Goal: Task Accomplishment & Management: Complete application form

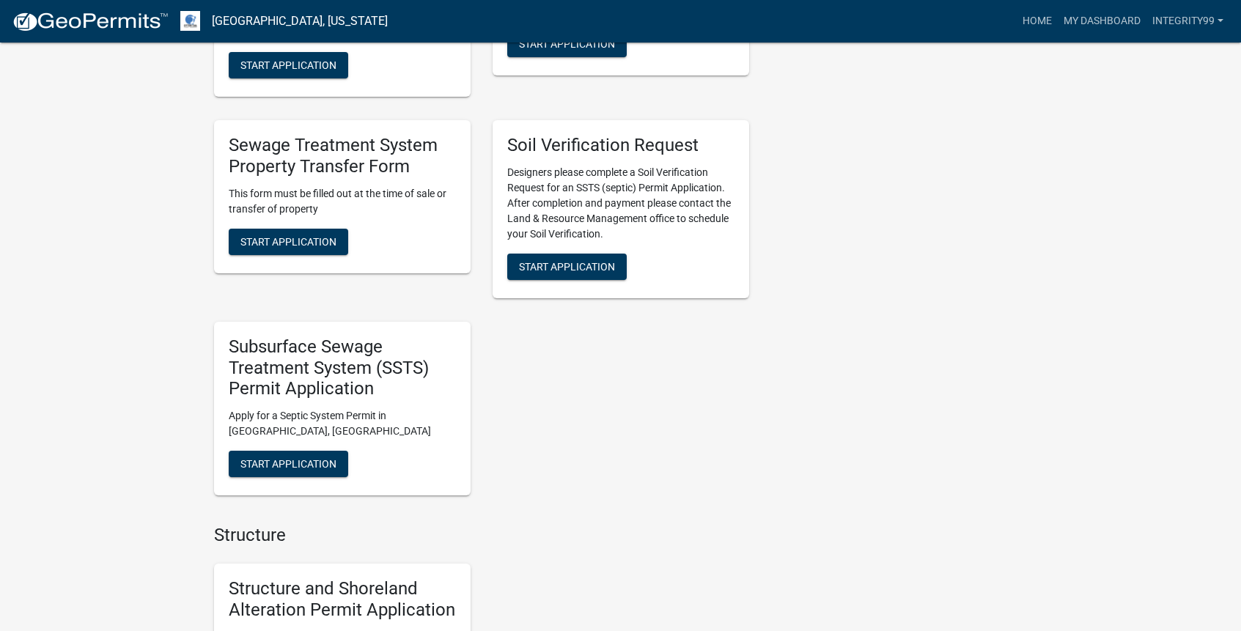
scroll to position [660, 0]
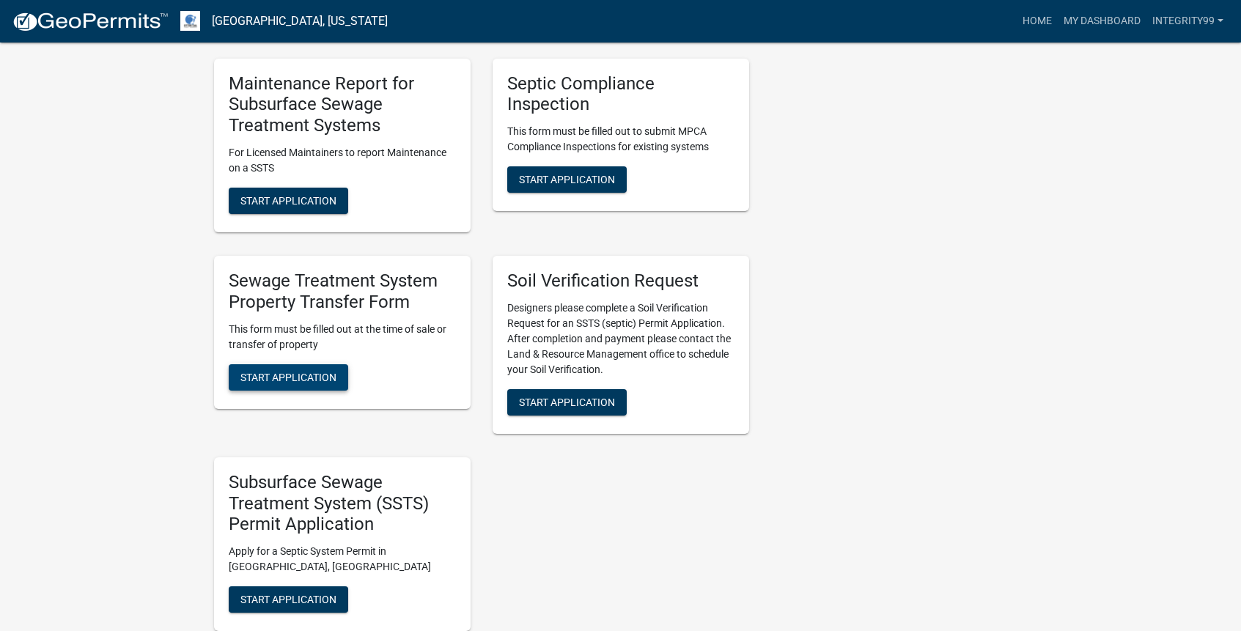
click at [267, 380] on span "Start Application" at bounding box center [288, 377] width 96 height 12
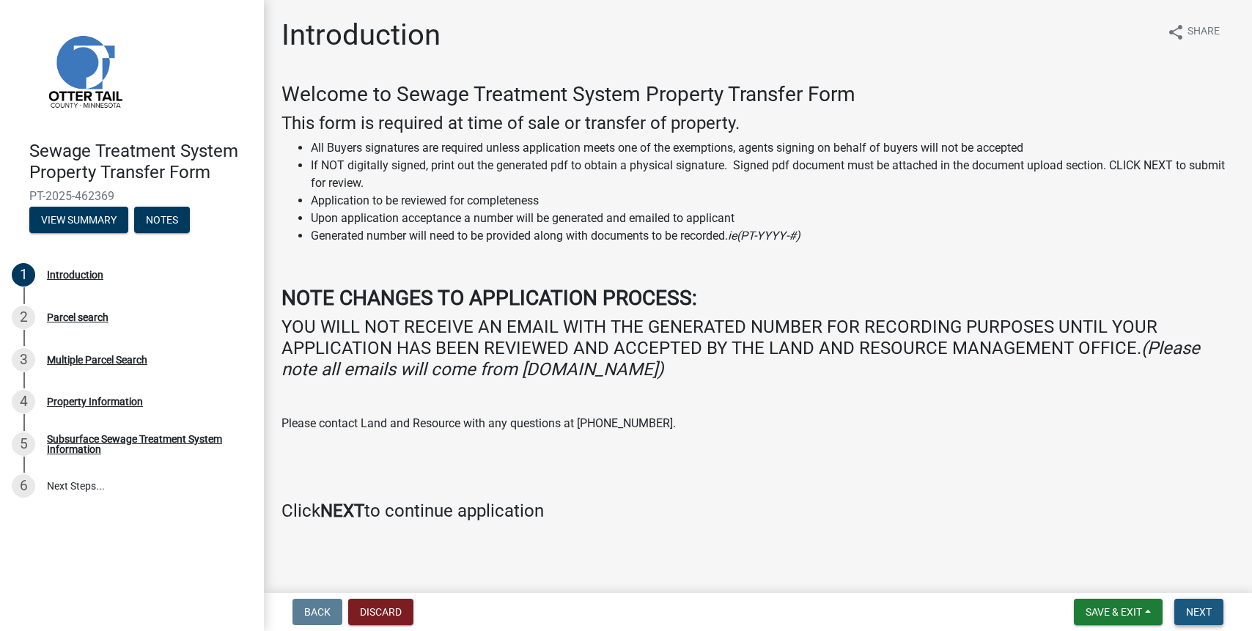
click at [1213, 611] on button "Next" at bounding box center [1198, 612] width 49 height 26
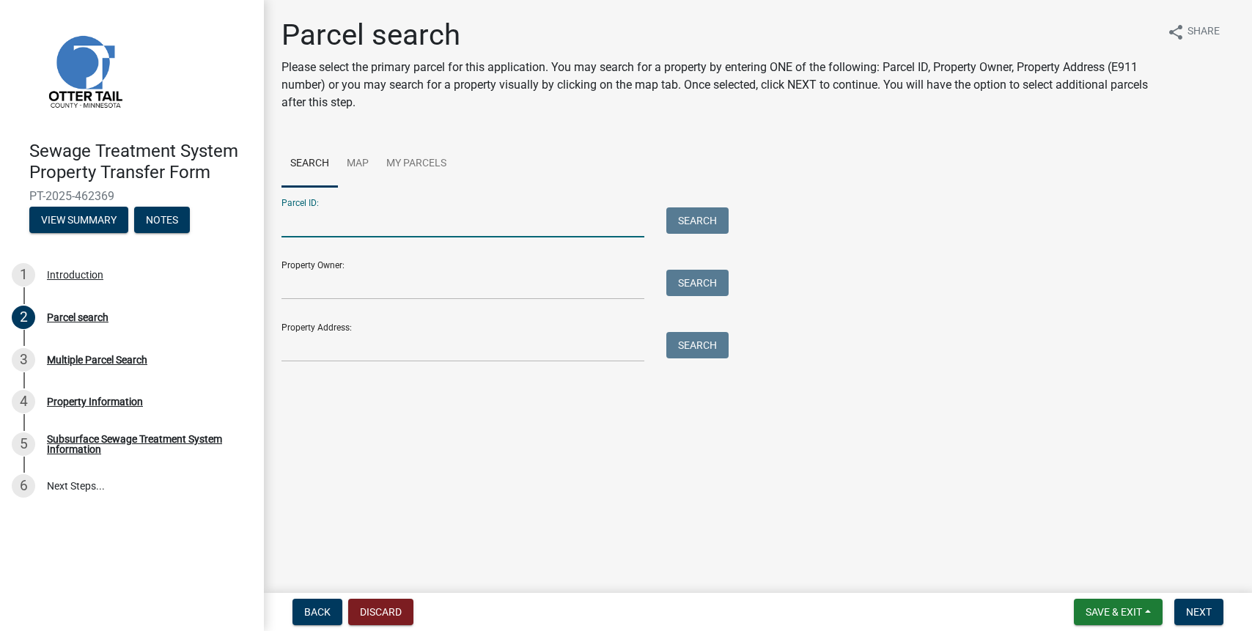
click at [346, 222] on input "Parcel ID:" at bounding box center [462, 222] width 363 height 30
type input "75000990541000"
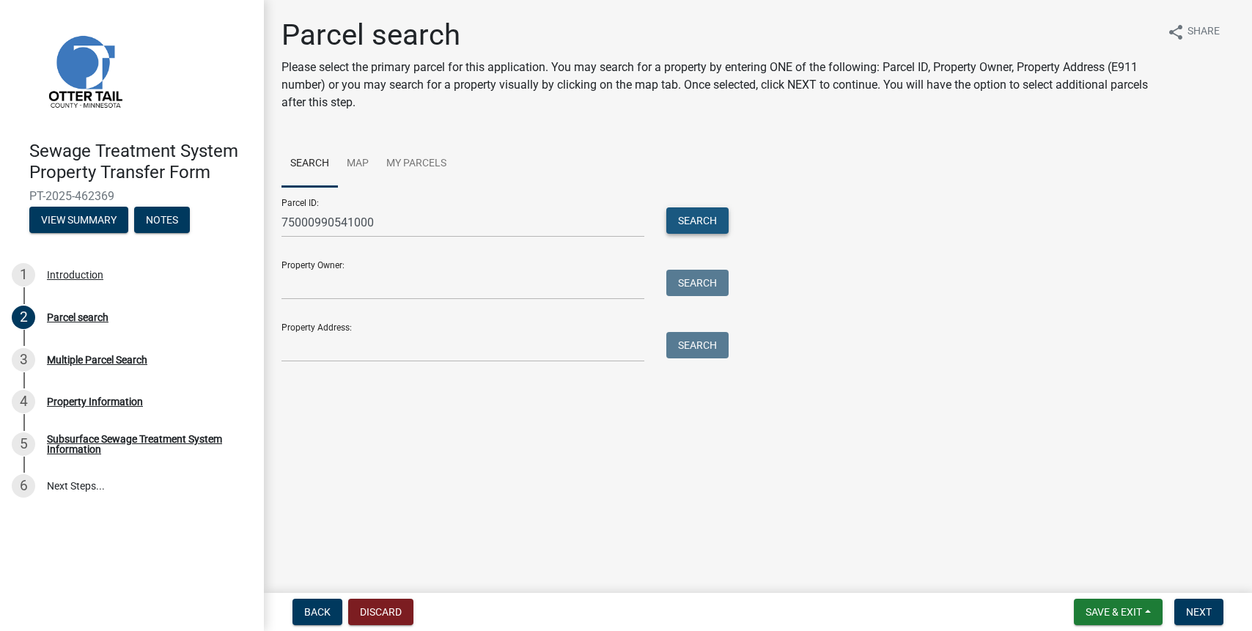
click at [693, 216] on button "Search" at bounding box center [697, 220] width 62 height 26
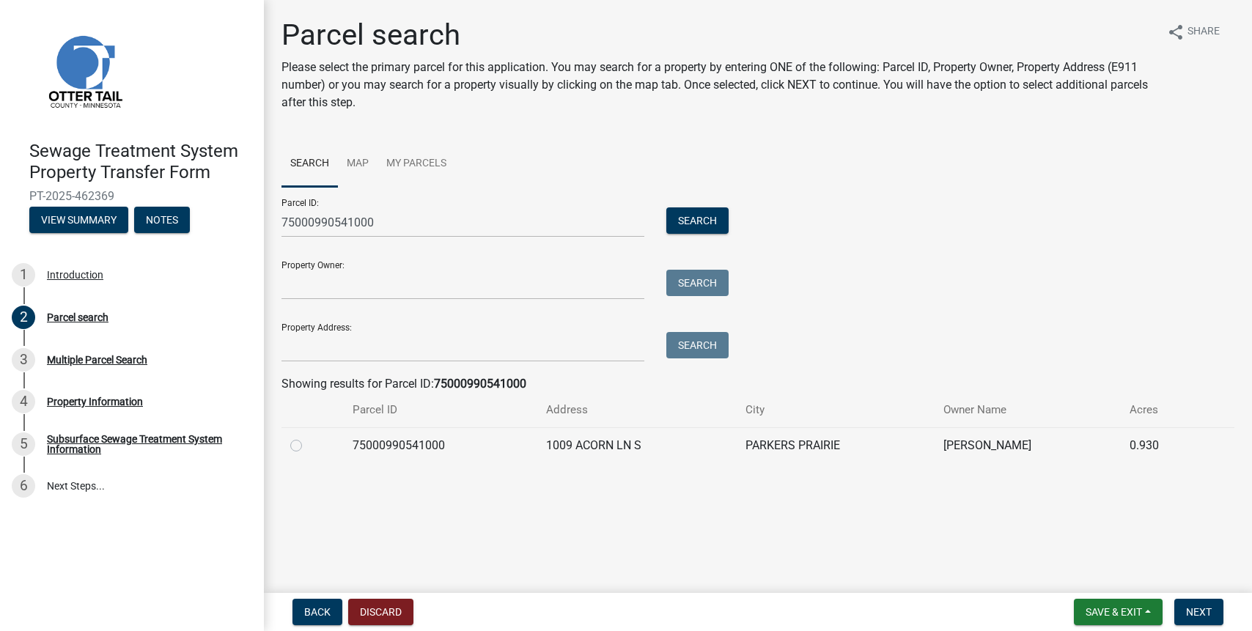
click at [308, 437] on label at bounding box center [308, 437] width 0 height 0
click at [308, 446] on input "radio" at bounding box center [313, 442] width 10 height 10
radio input "true"
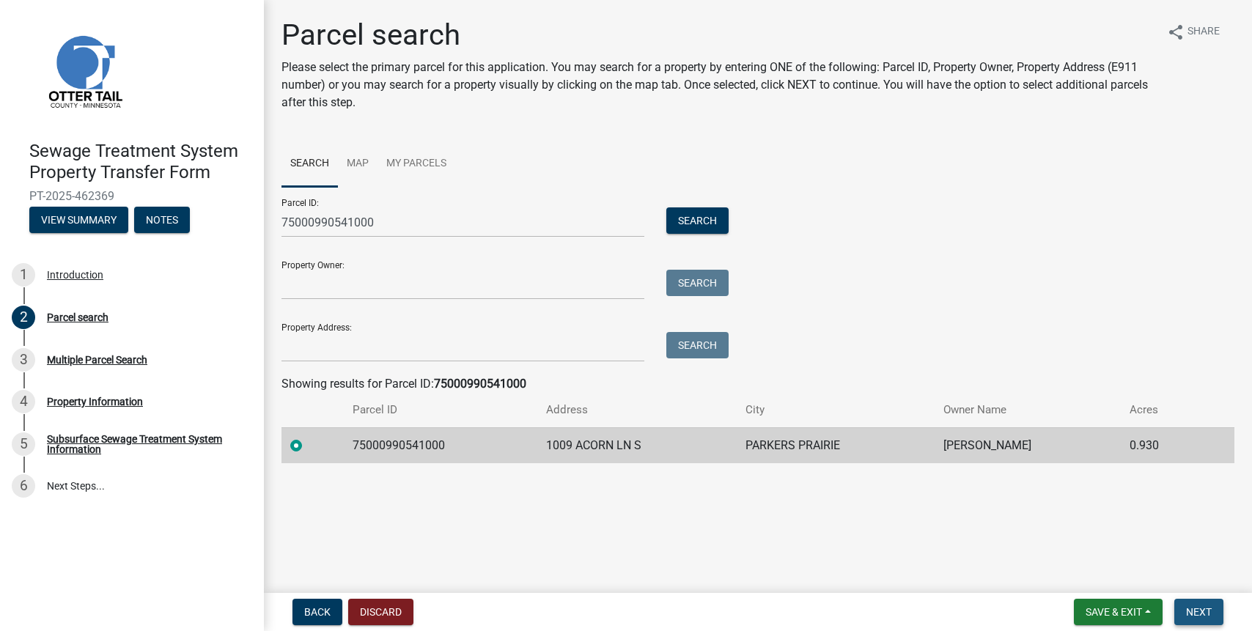
click at [1191, 603] on button "Next" at bounding box center [1198, 612] width 49 height 26
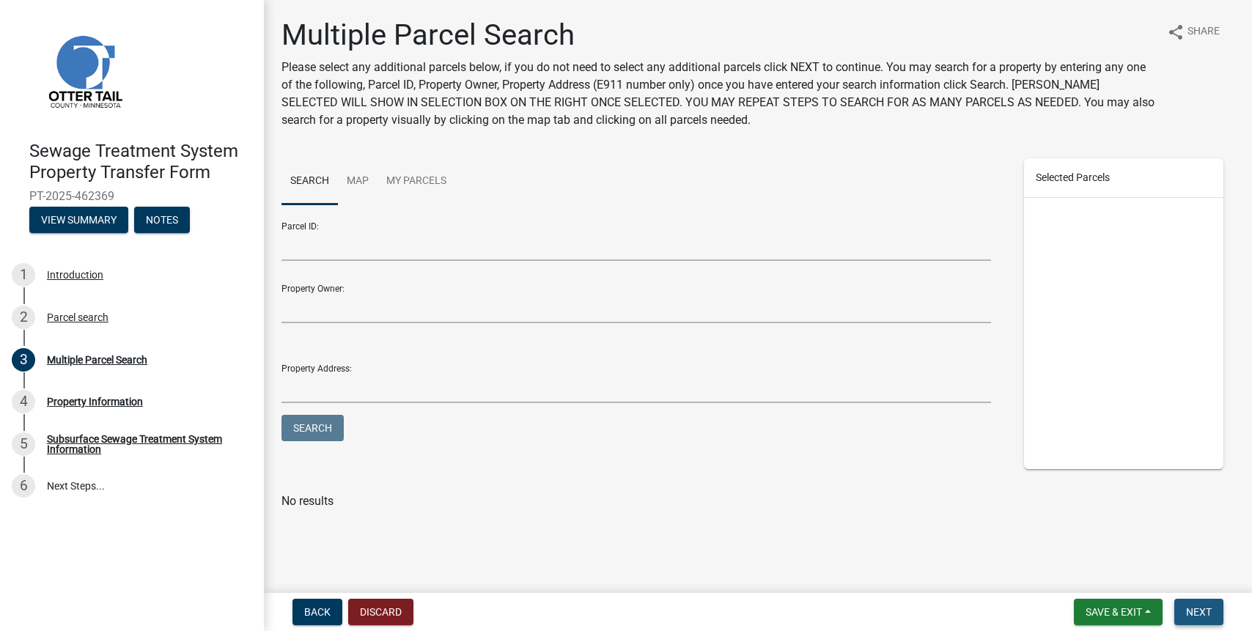
click at [1200, 607] on span "Next" at bounding box center [1199, 612] width 26 height 12
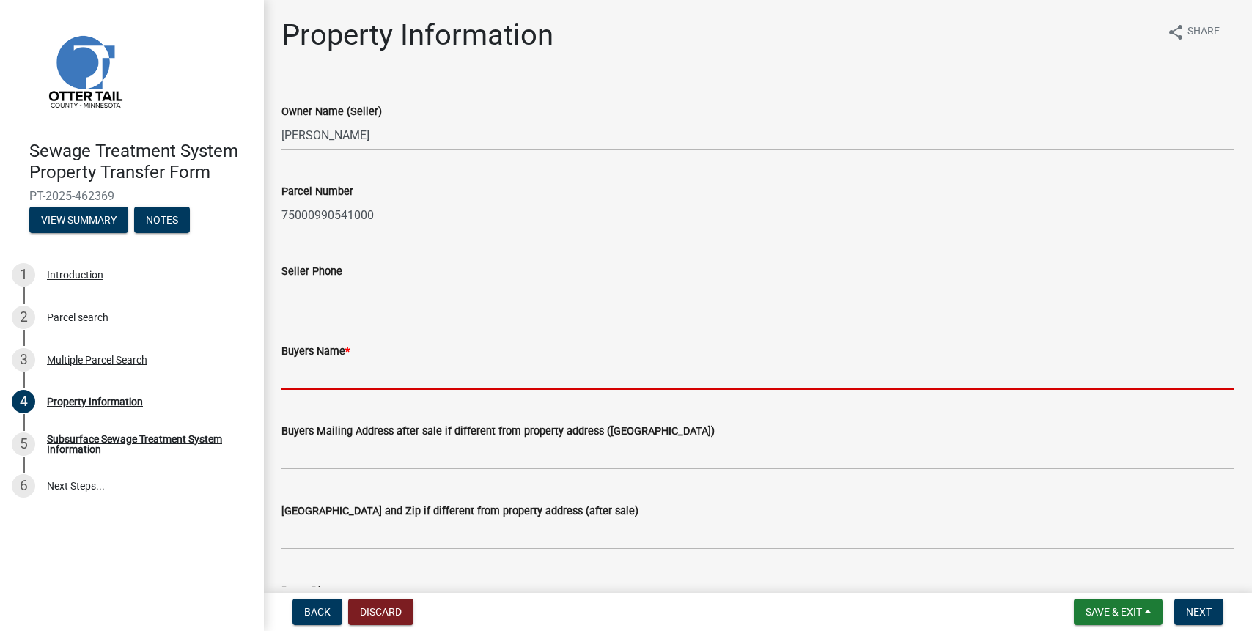
click at [298, 371] on input "Buyers Name *" at bounding box center [757, 375] width 953 height 30
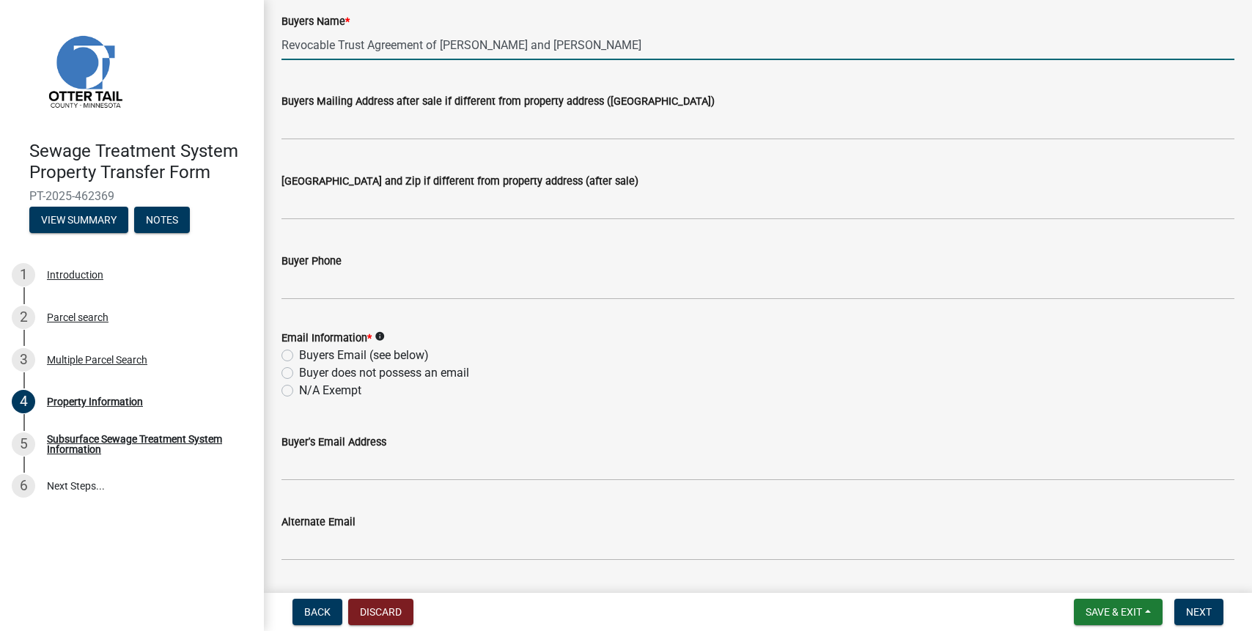
scroll to position [513, 0]
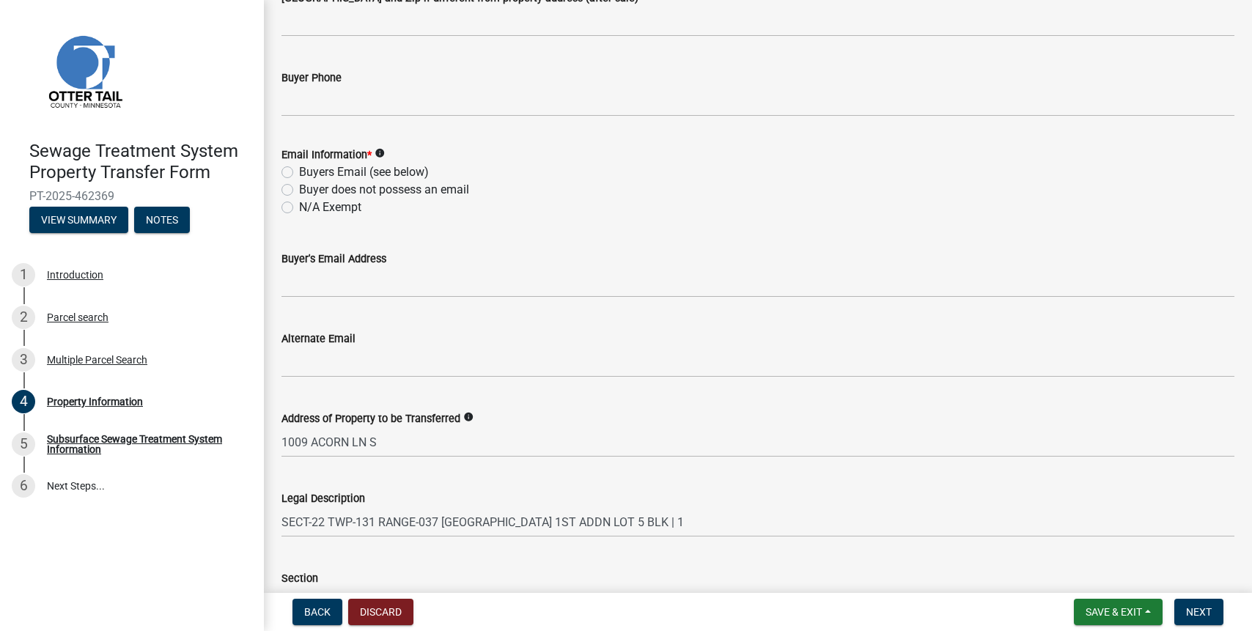
type input "Revocable Trust Agreement of [PERSON_NAME] and [PERSON_NAME]"
click at [299, 190] on label "Buyer does not possess an email" at bounding box center [384, 190] width 170 height 18
click at [299, 190] on input "Buyer does not possess an email" at bounding box center [304, 186] width 10 height 10
radio input "true"
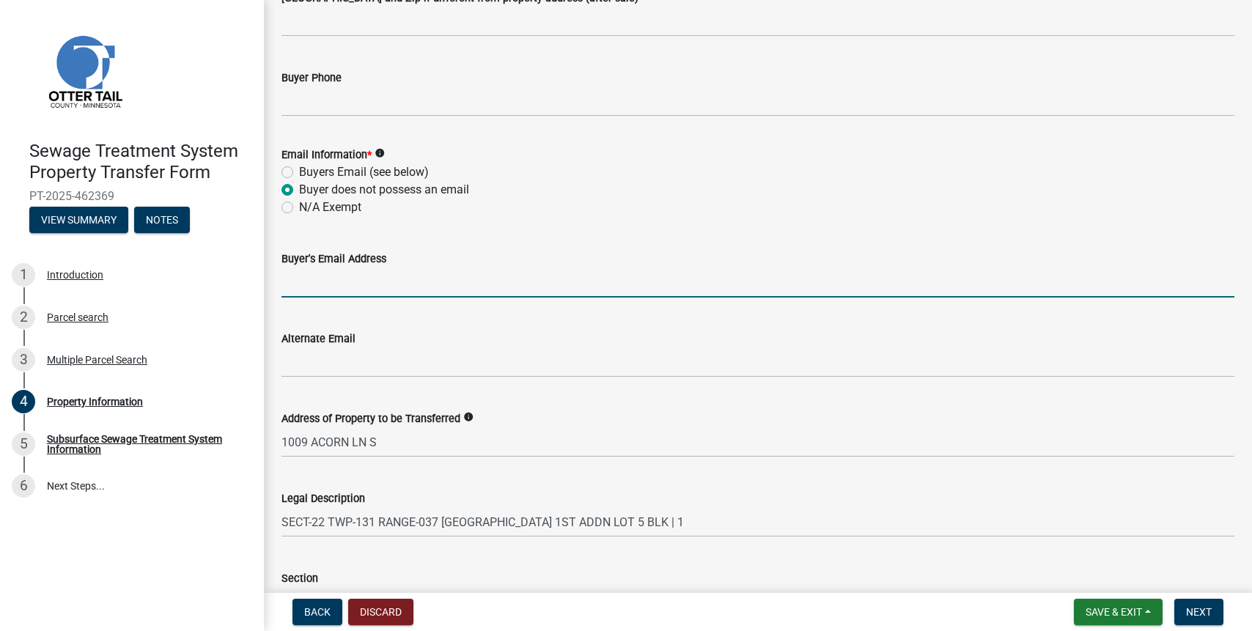
click at [316, 281] on input "Buyer's Email Address" at bounding box center [757, 283] width 953 height 30
type input "[PERSON_NAME][EMAIL_ADDRESS][DOMAIN_NAME]"
type input "3207633311"
type input "[STREET_ADDRESS]"
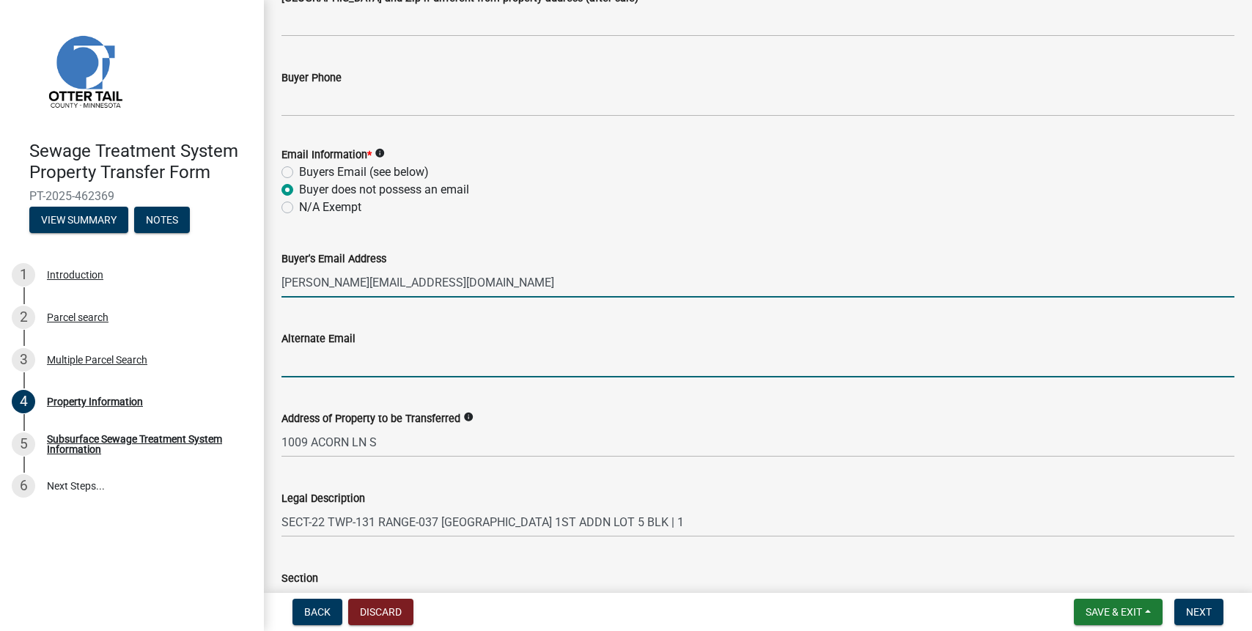
type input "[PERSON_NAME][EMAIL_ADDRESS][DOMAIN_NAME]"
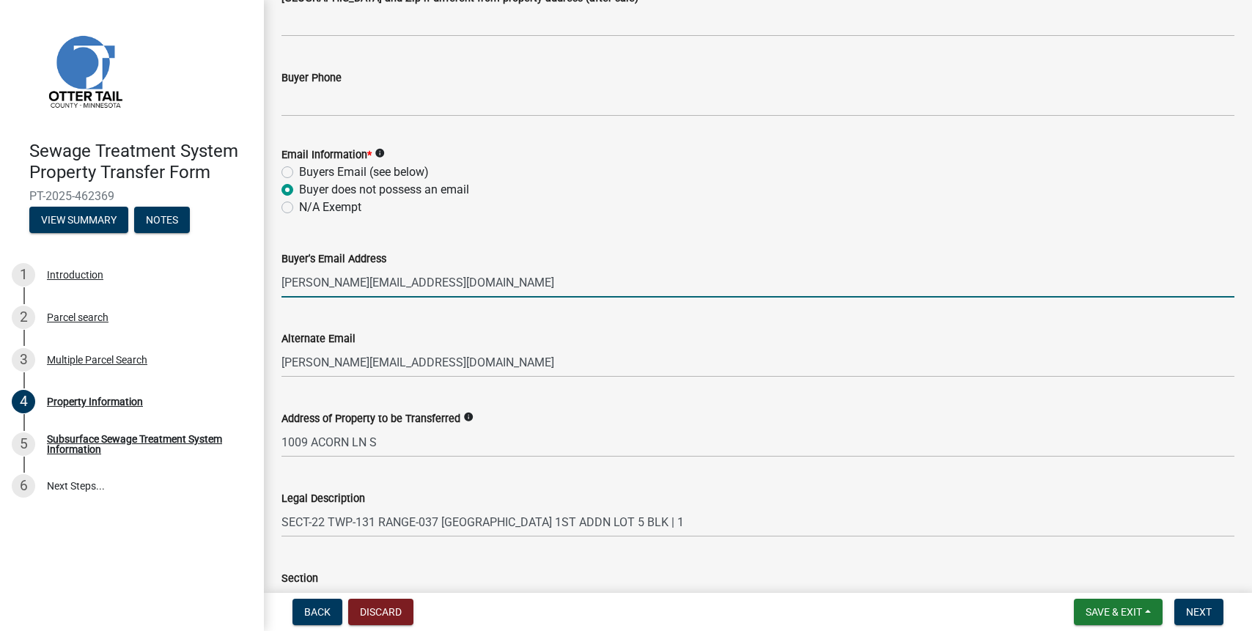
type input "[GEOGRAPHIC_DATA]"
type input "c"
click at [562, 313] on wm-data-entity-input-list "Owner Name (Seller) [PERSON_NAME] Parcel Number 75000990541000 Seller Phone [PH…" at bounding box center [757, 139] width 953 height 1141
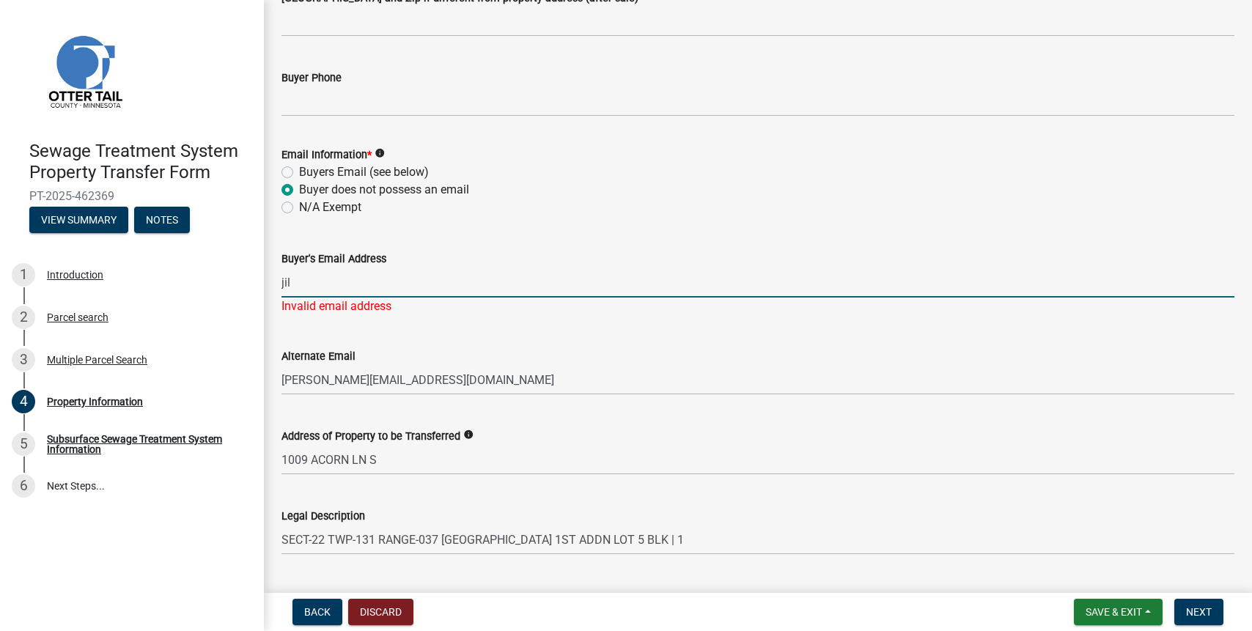
click at [294, 283] on input "jil" at bounding box center [757, 283] width 953 height 30
type input "[PERSON_NAME][EMAIL_ADDRESS][DOMAIN_NAME]"
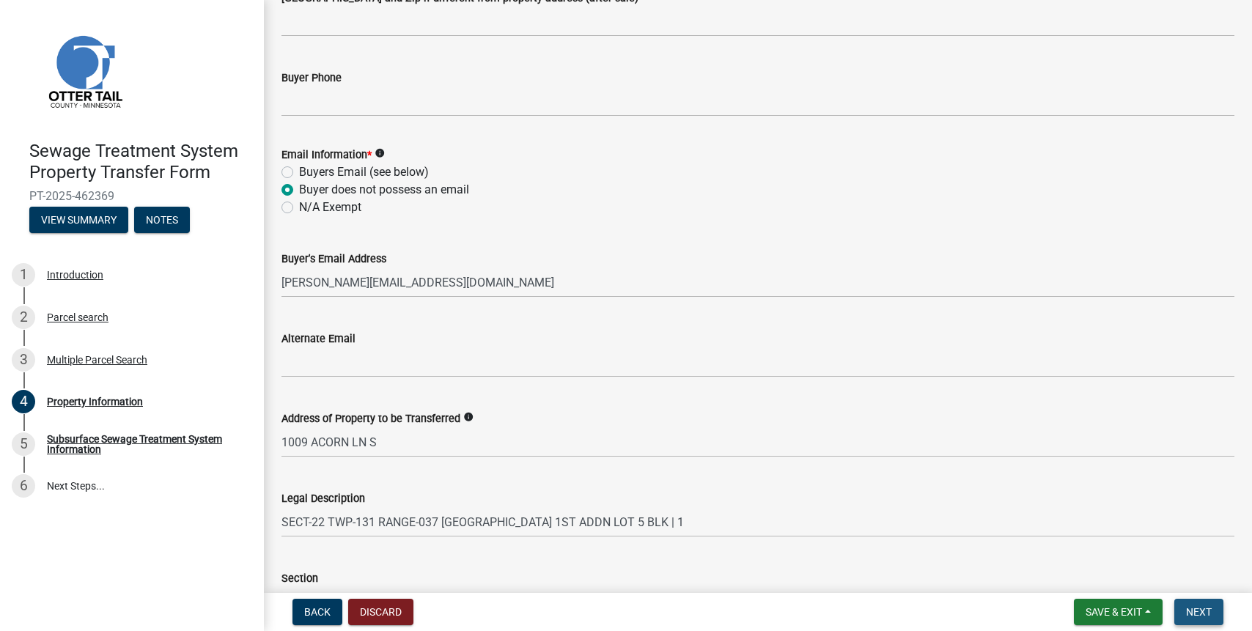
click at [1204, 605] on button "Next" at bounding box center [1198, 612] width 49 height 26
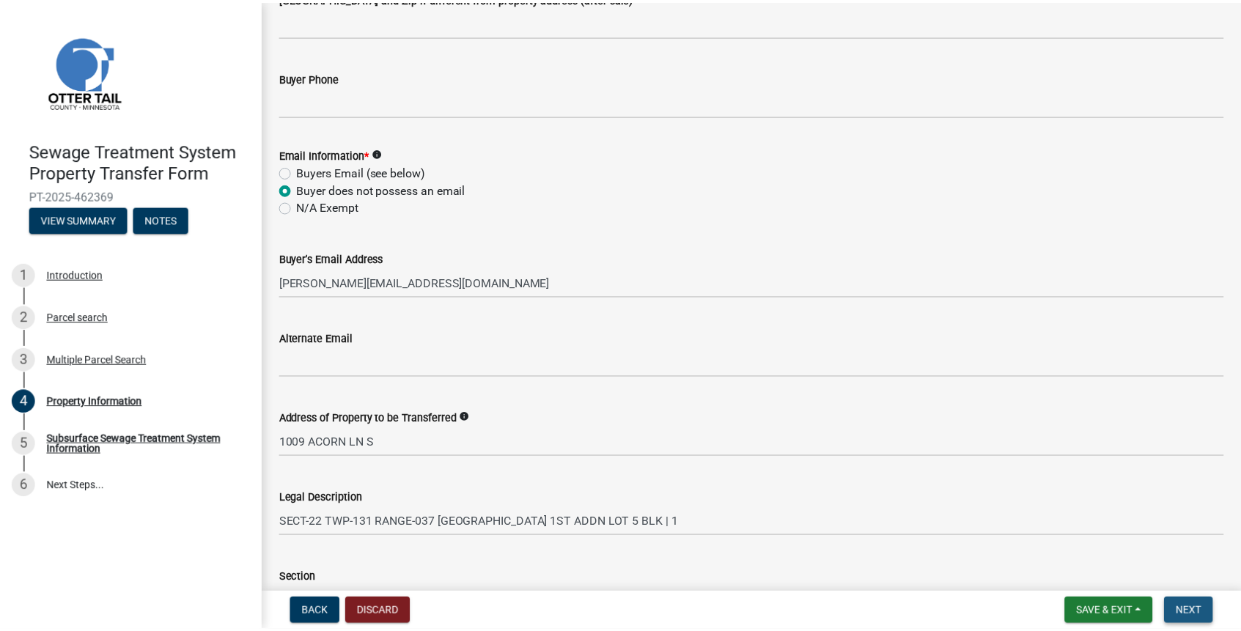
scroll to position [0, 0]
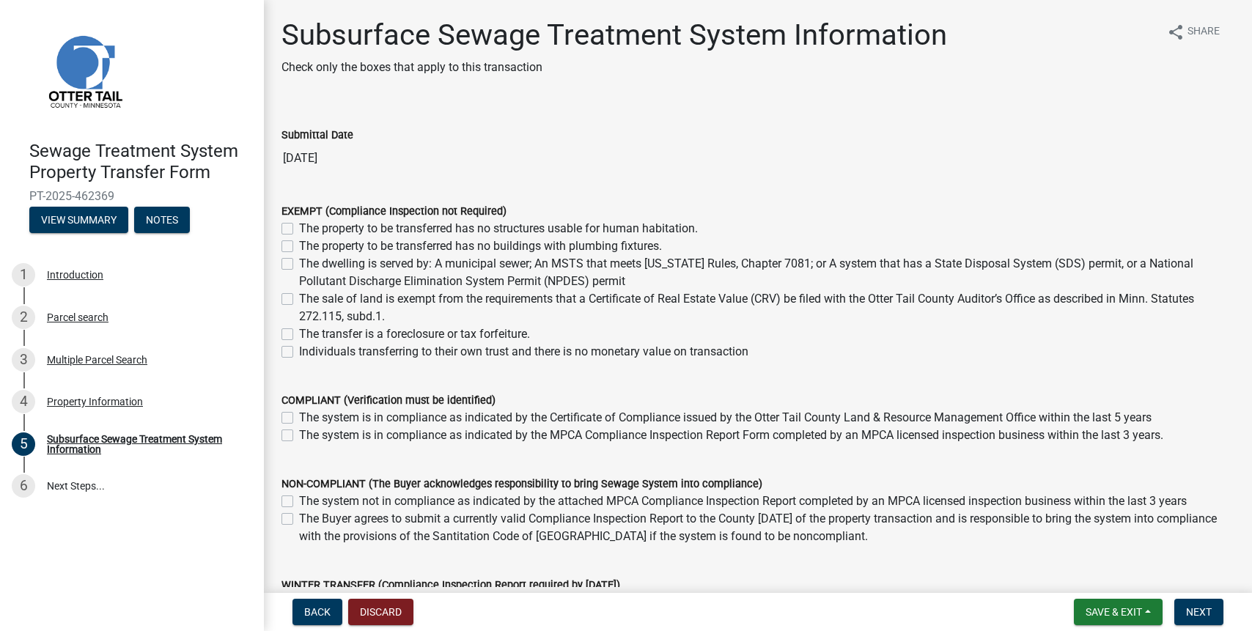
click at [299, 265] on label "The dwelling is served by: A municipal sewer; An MSTS that meets [US_STATE] Rul…" at bounding box center [766, 272] width 935 height 35
click at [299, 265] on input "The dwelling is served by: A municipal sewer; An MSTS that meets [US_STATE] Rul…" at bounding box center [304, 260] width 10 height 10
checkbox input "true"
checkbox input "false"
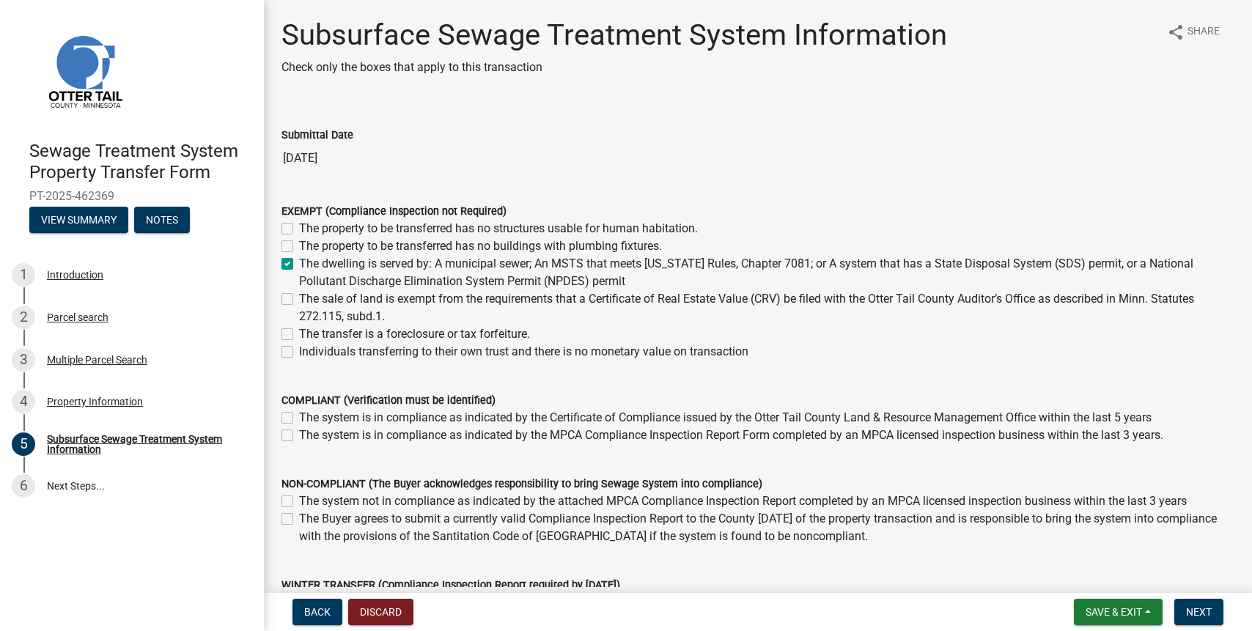
checkbox input "true"
checkbox input "false"
click at [1201, 604] on button "Next" at bounding box center [1198, 612] width 49 height 26
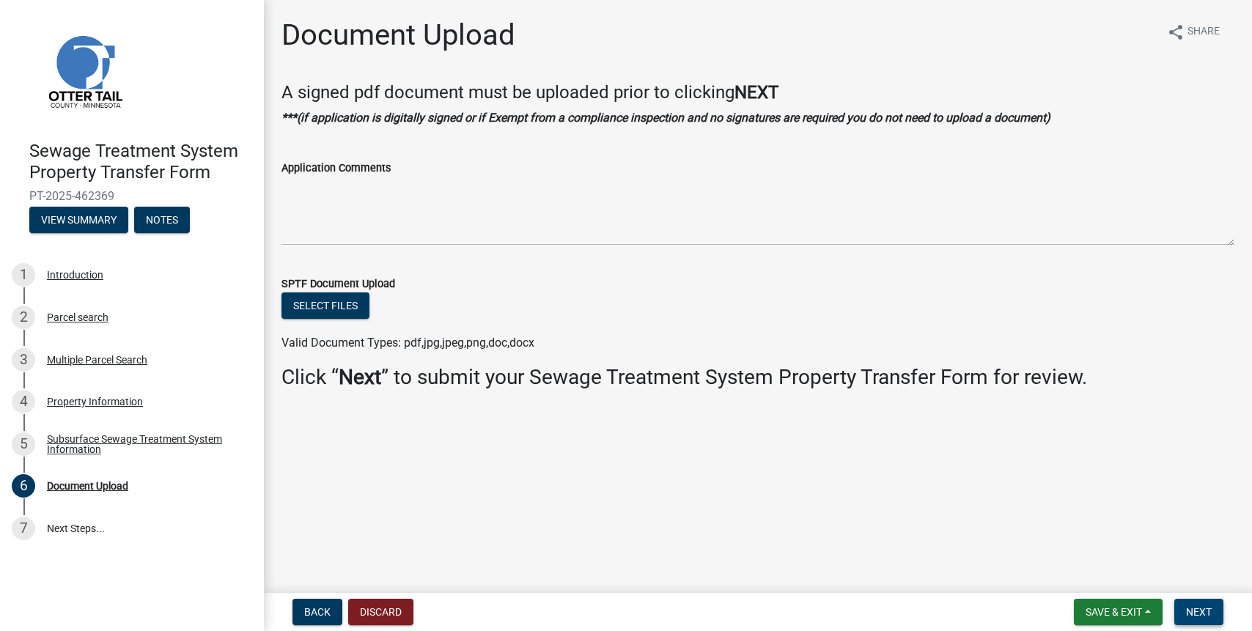
click at [1201, 604] on button "Next" at bounding box center [1198, 612] width 49 height 26
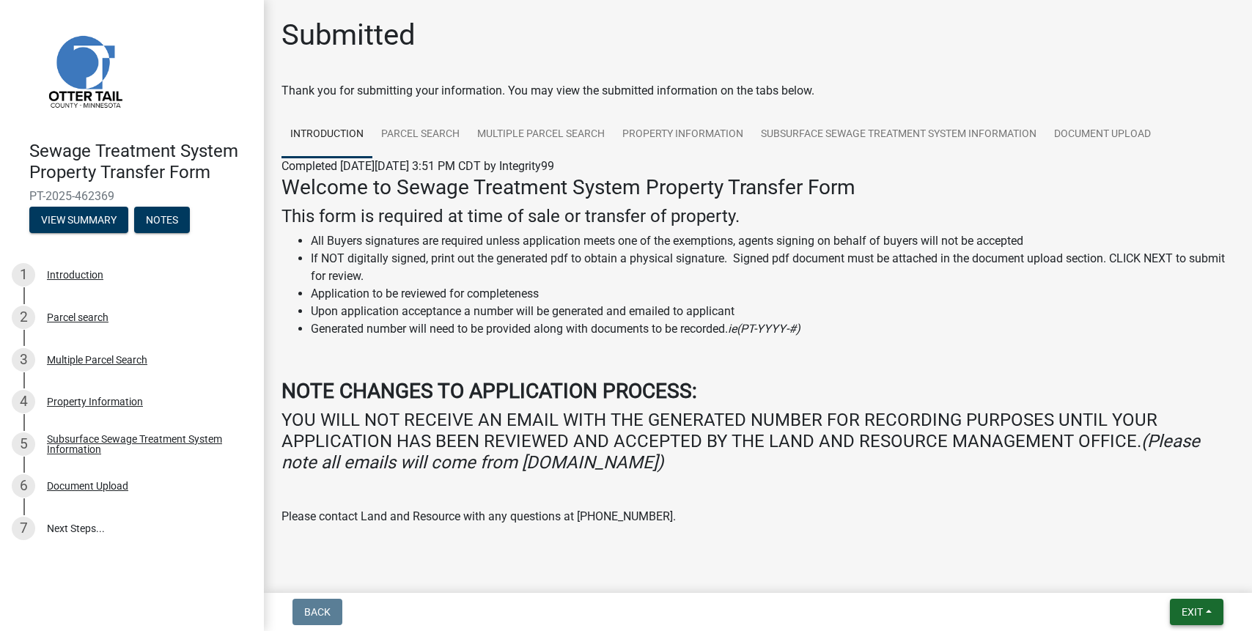
click at [1180, 622] on button "Exit" at bounding box center [1197, 612] width 54 height 26
click at [1144, 575] on button "Save & Exit" at bounding box center [1164, 573] width 117 height 35
